Goal: Consume media (video, audio): Consume media (video, audio)

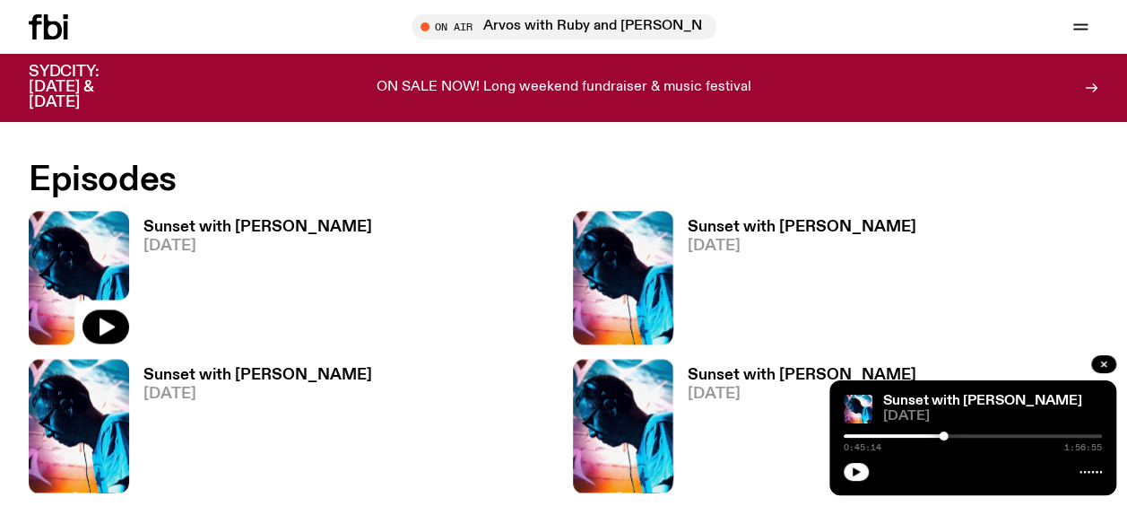
scroll to position [1054, 0]
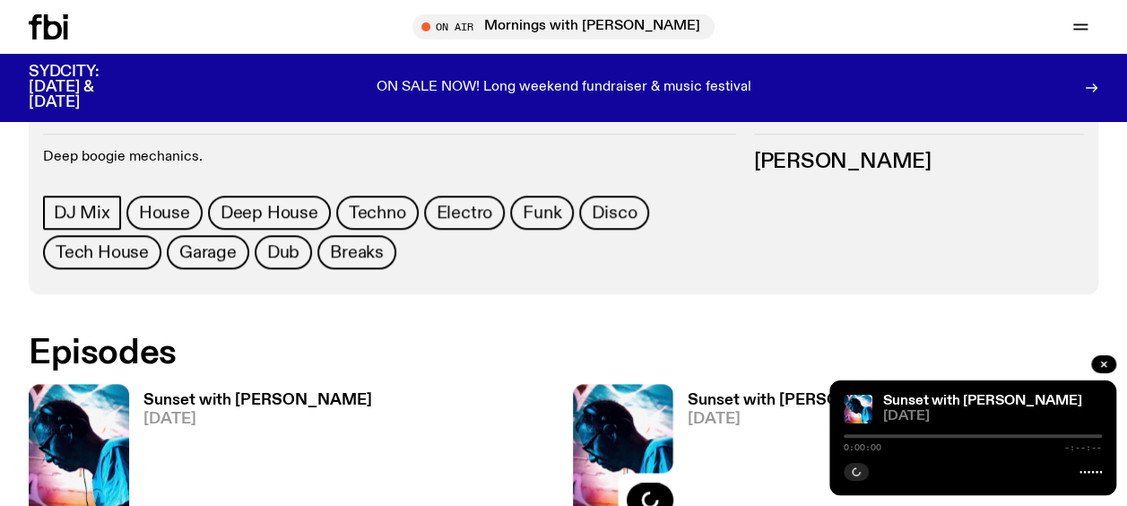
scroll to position [986, 0]
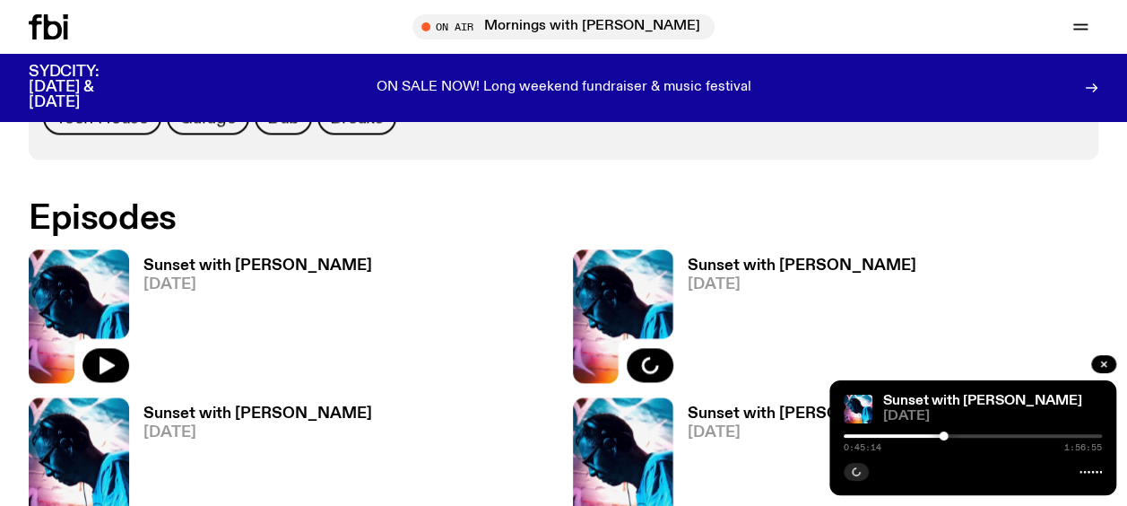
click at [75, 249] on img at bounding box center [79, 316] width 100 height 134
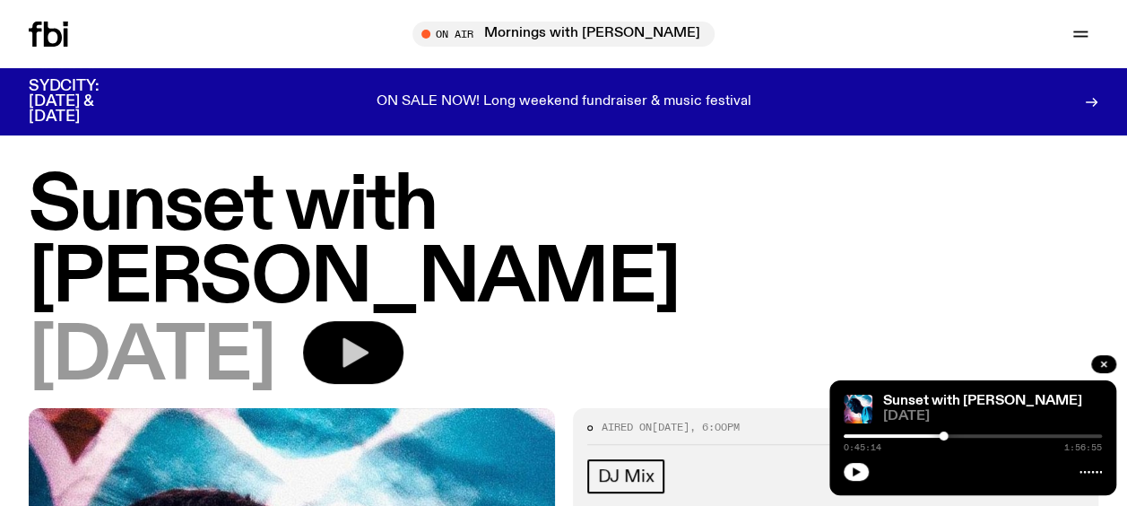
click at [403, 321] on button "button" at bounding box center [353, 352] width 100 height 63
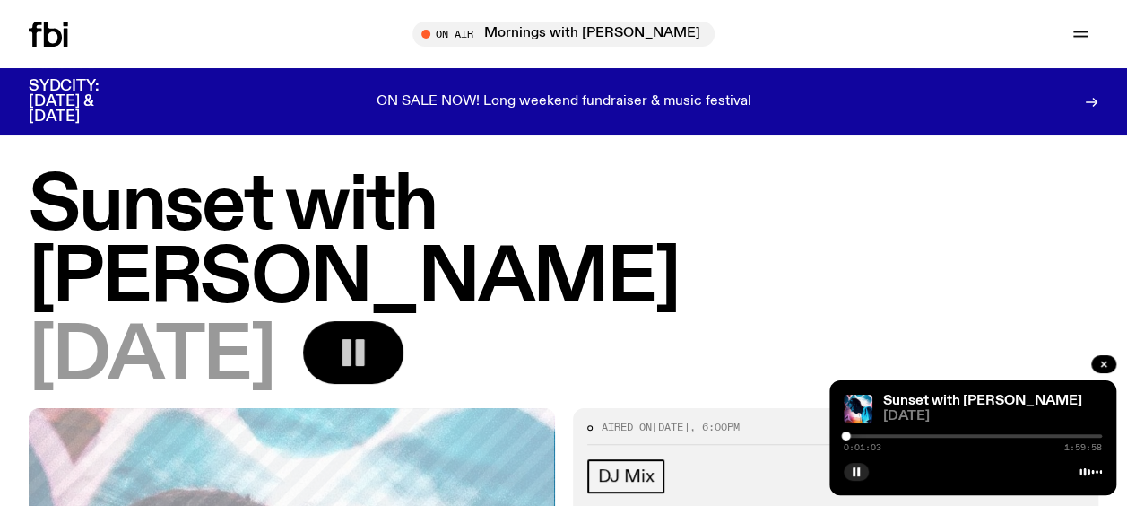
click at [371, 334] on icon "button" at bounding box center [353, 352] width 36 height 36
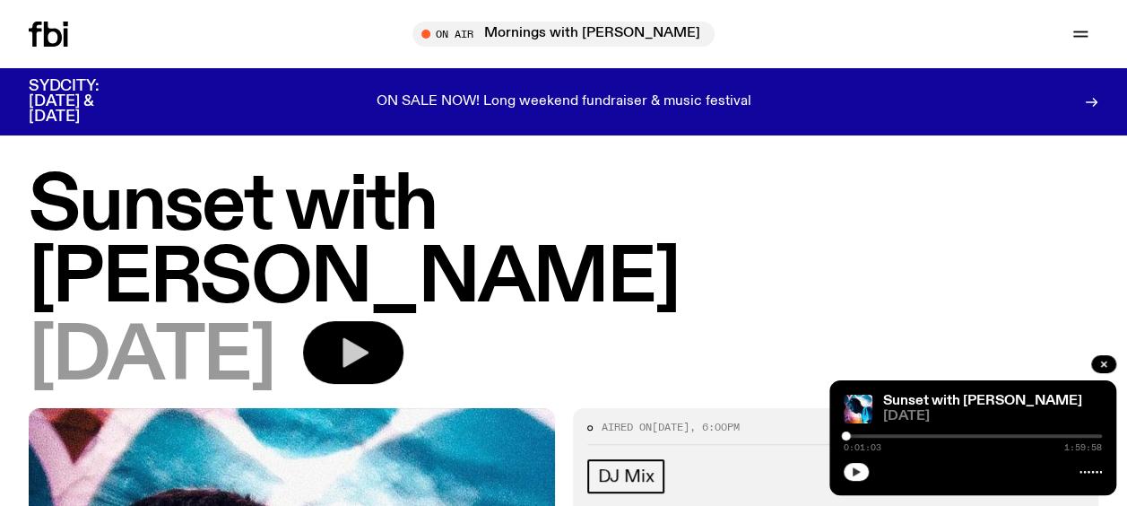
click at [859, 475] on icon "button" at bounding box center [856, 471] width 11 height 11
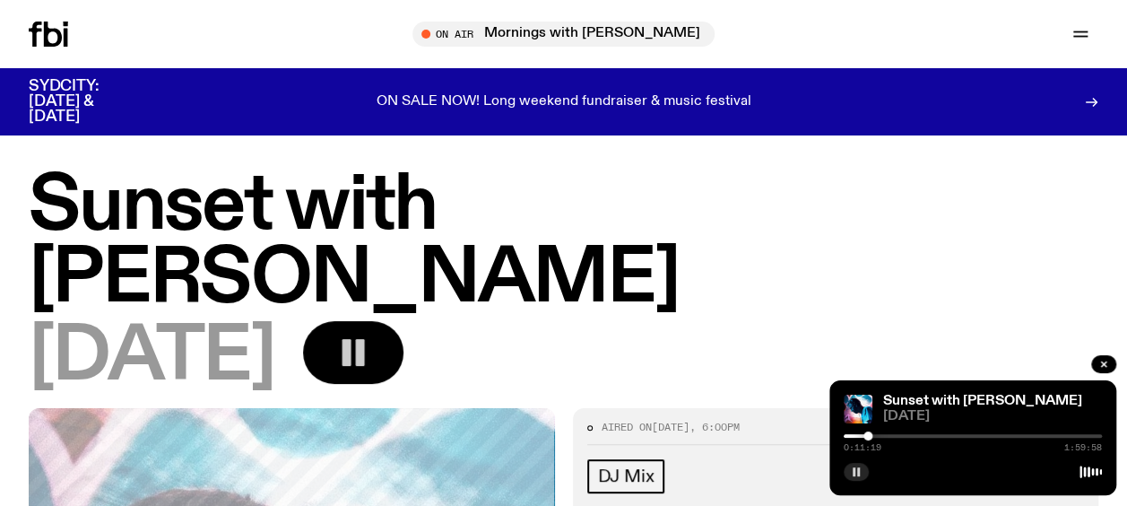
click at [854, 471] on rect "button" at bounding box center [854, 471] width 3 height 9
